Goal: Transaction & Acquisition: Book appointment/travel/reservation

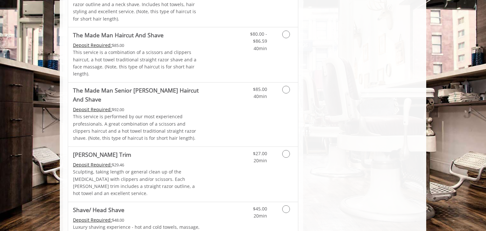
scroll to position [594, 0]
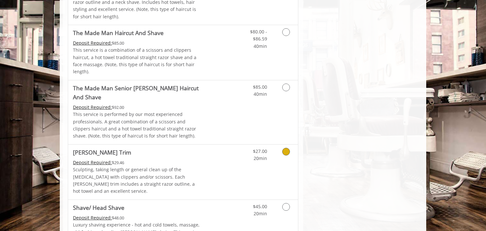
click at [286, 148] on icon "Grooming services" at bounding box center [286, 152] width 8 height 8
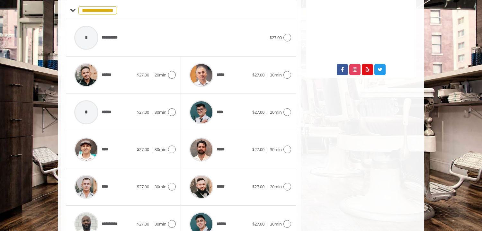
scroll to position [250, 0]
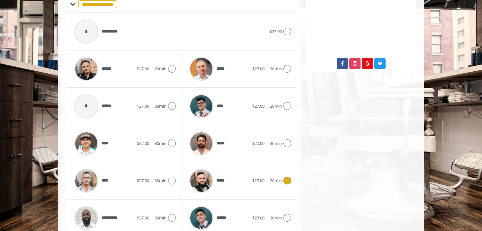
click at [287, 177] on icon at bounding box center [287, 181] width 8 height 8
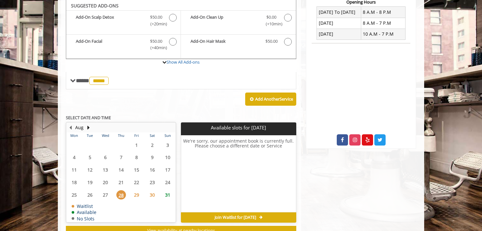
scroll to position [166, 0]
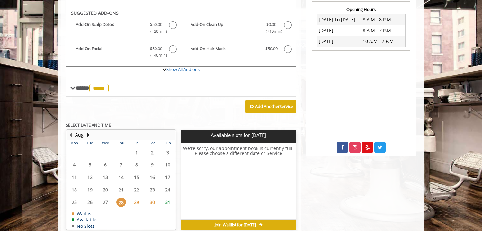
click at [136, 198] on span "29" at bounding box center [137, 202] width 10 height 9
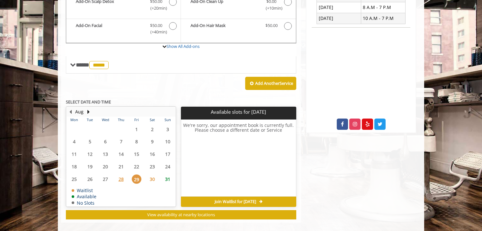
click at [152, 174] on span "30" at bounding box center [152, 178] width 10 height 9
click at [168, 174] on span "31" at bounding box center [168, 178] width 10 height 9
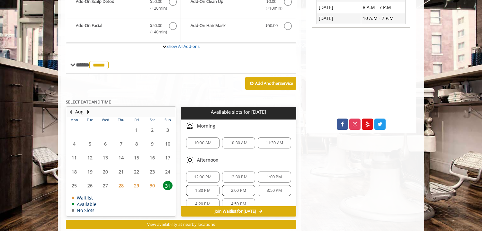
scroll to position [198, 0]
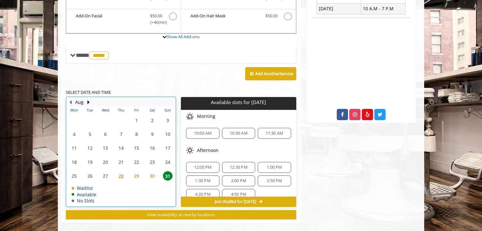
click at [104, 165] on table "Mon Tue Wed Thu Fri Sat Sun 28 29 30 31 1 2 3 4 5 6 7 8 9 10 11 12 13 14 15 16 …" at bounding box center [120, 156] width 109 height 99
click at [122, 171] on span "28" at bounding box center [121, 175] width 10 height 9
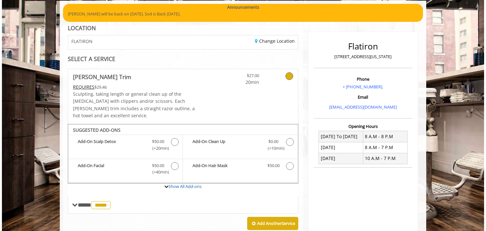
scroll to position [47, 0]
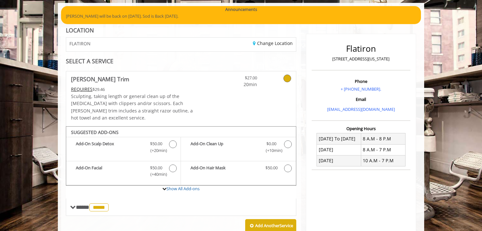
click at [287, 78] on icon at bounding box center [287, 79] width 8 height 8
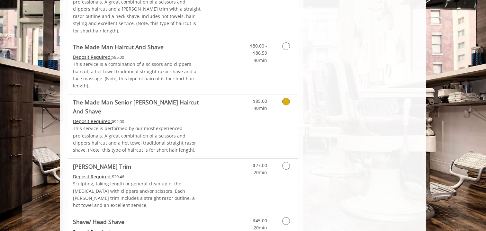
scroll to position [582, 0]
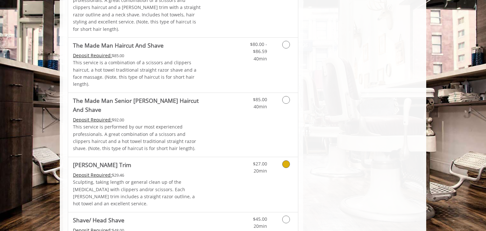
click at [288, 160] on icon "Grooming services" at bounding box center [286, 164] width 8 height 8
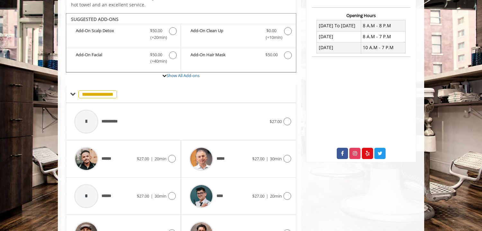
scroll to position [165, 0]
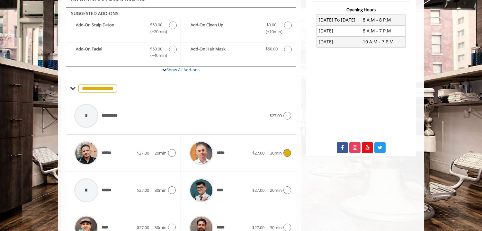
click at [286, 149] on icon at bounding box center [287, 153] width 8 height 8
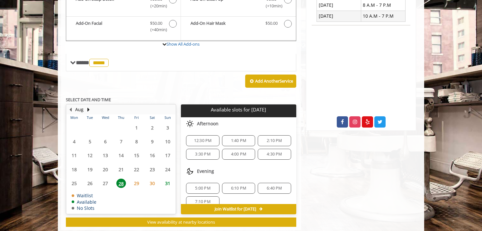
scroll to position [198, 0]
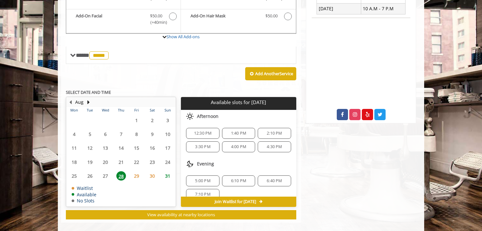
click at [200, 131] on span "12:30 PM" at bounding box center [203, 133] width 18 height 5
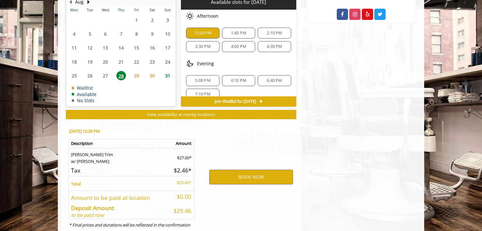
scroll to position [314, 0]
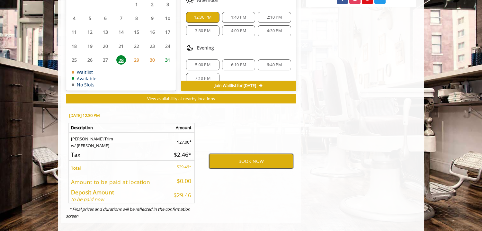
click at [248, 154] on button "BOOK NOW" at bounding box center [251, 161] width 84 height 15
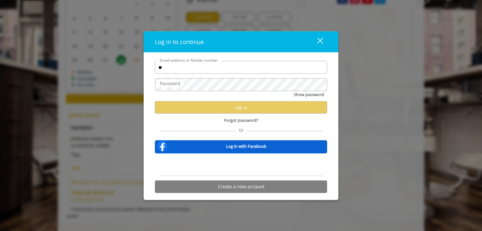
type input "**********"
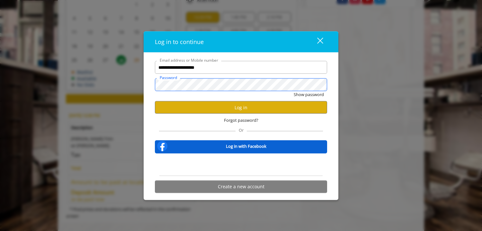
click at [294, 91] on button "Show password" at bounding box center [309, 94] width 30 height 7
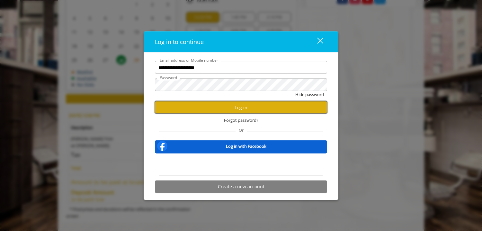
click at [236, 109] on button "Log in" at bounding box center [241, 107] width 172 height 13
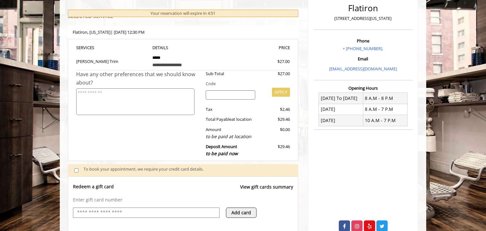
scroll to position [125, 0]
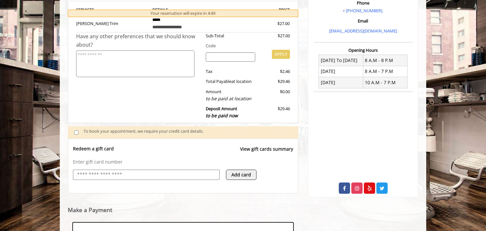
click at [134, 174] on input "text" at bounding box center [145, 175] width 139 height 8
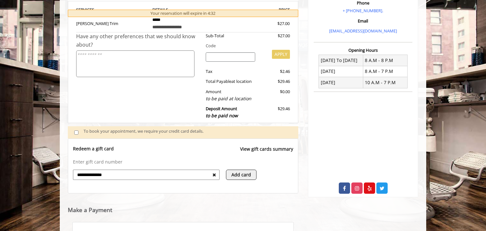
type input "**********"
drag, startPoint x: 122, startPoint y: 176, endPoint x: 66, endPoint y: 175, distance: 56.5
click at [66, 175] on div "**********" at bounding box center [183, 131] width 240 height 364
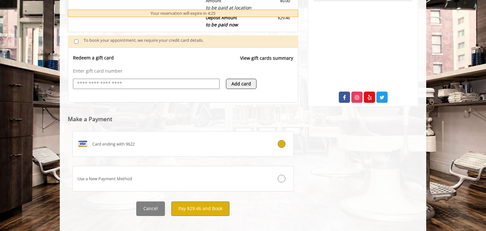
scroll to position [223, 0]
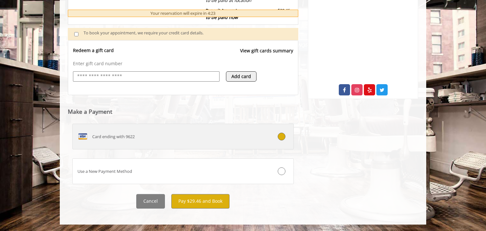
click at [156, 135] on div "Card ending with 9622" at bounding box center [165, 136] width 184 height 10
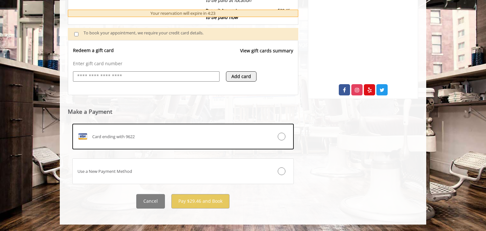
scroll to position [153, 0]
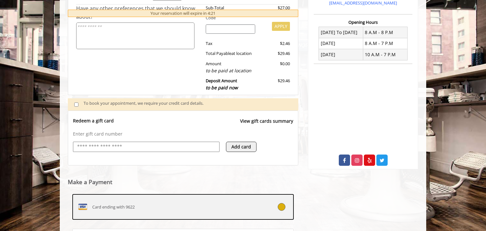
click at [280, 207] on icon at bounding box center [281, 207] width 8 height 8
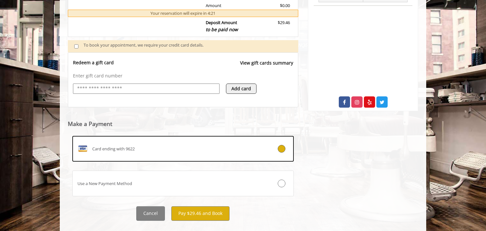
scroll to position [223, 0]
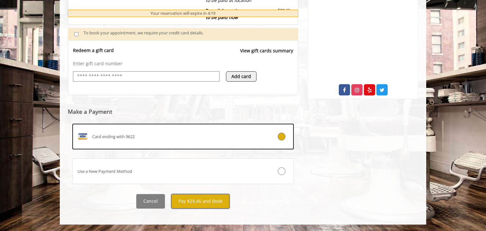
click at [206, 202] on button "Pay $29.46 and Book" at bounding box center [200, 201] width 58 height 14
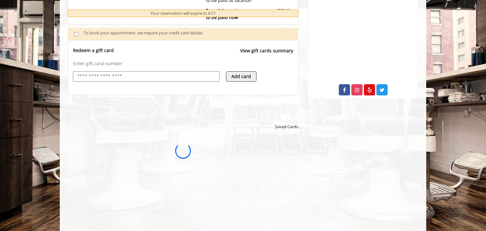
scroll to position [0, 0]
